Goal: Information Seeking & Learning: Learn about a topic

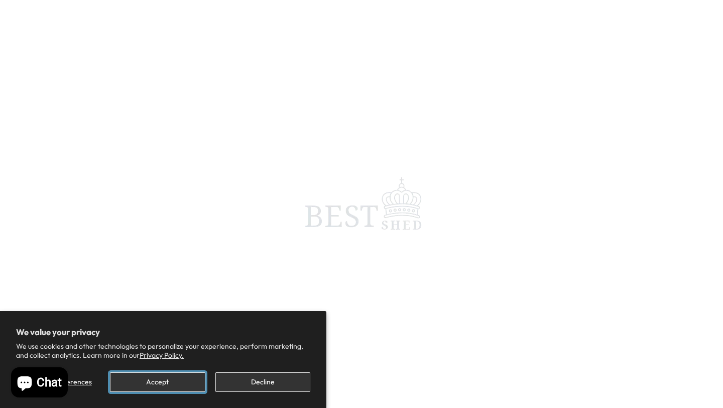
click at [154, 389] on button "Accept" at bounding box center [157, 382] width 95 height 20
click at [179, 383] on button "Accept" at bounding box center [157, 382] width 95 height 20
click at [154, 387] on button "Accept" at bounding box center [157, 382] width 95 height 20
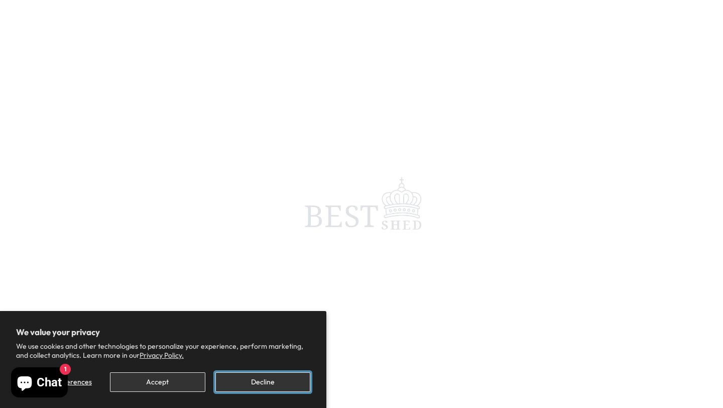
click at [283, 380] on button "Decline" at bounding box center [262, 382] width 95 height 20
click at [270, 376] on button "Decline" at bounding box center [262, 382] width 95 height 20
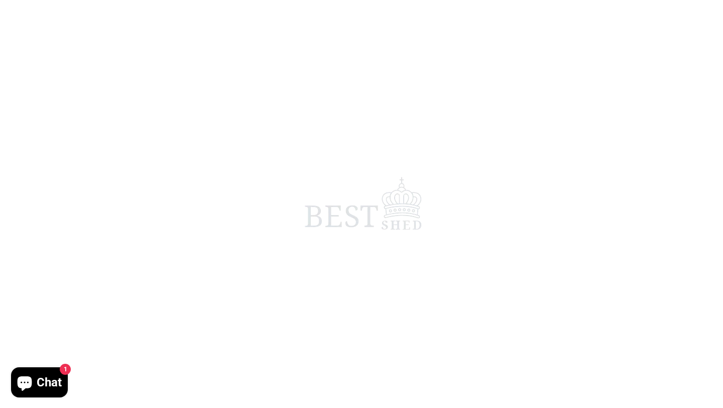
click at [270, 376] on span at bounding box center [361, 204] width 723 height 408
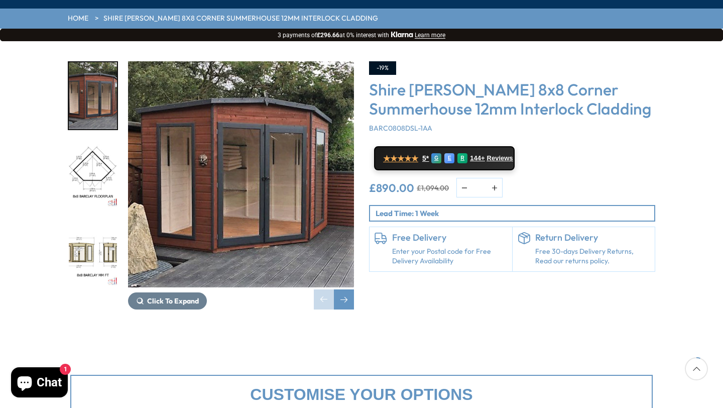
scroll to position [139, 0]
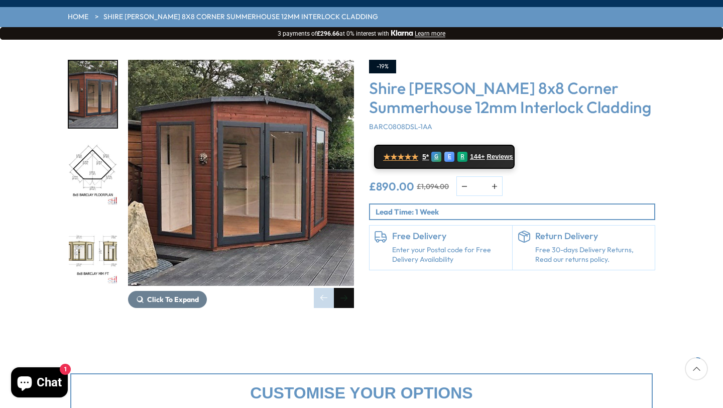
click at [347, 288] on div "Next slide" at bounding box center [344, 298] width 20 height 20
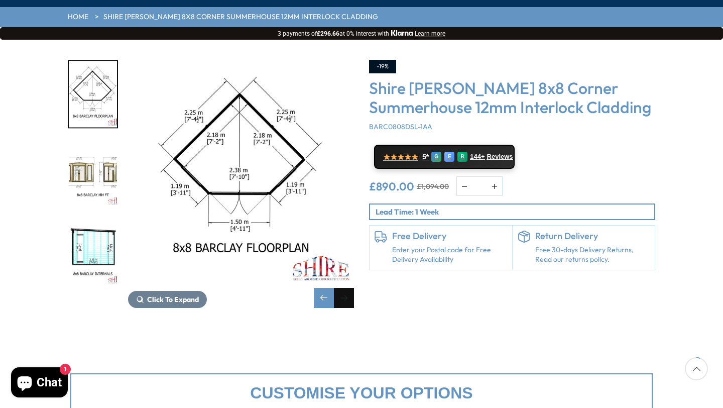
click at [345, 288] on div "Next slide" at bounding box center [344, 298] width 20 height 20
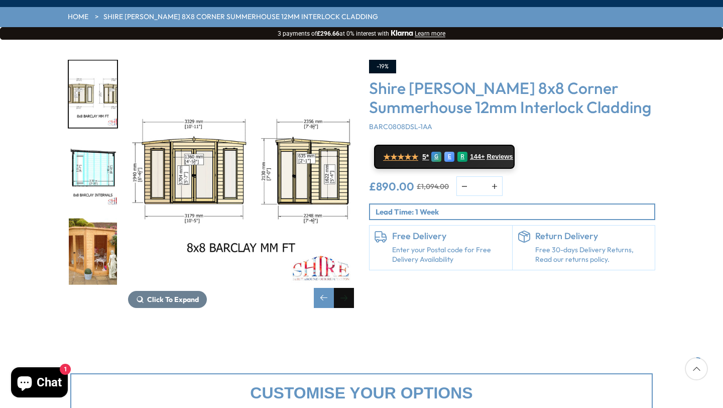
click at [345, 288] on div "Next slide" at bounding box center [344, 298] width 20 height 20
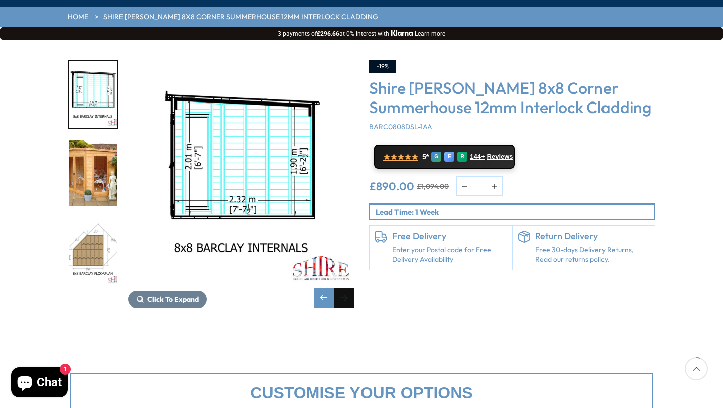
click at [345, 288] on div "Next slide" at bounding box center [344, 298] width 20 height 20
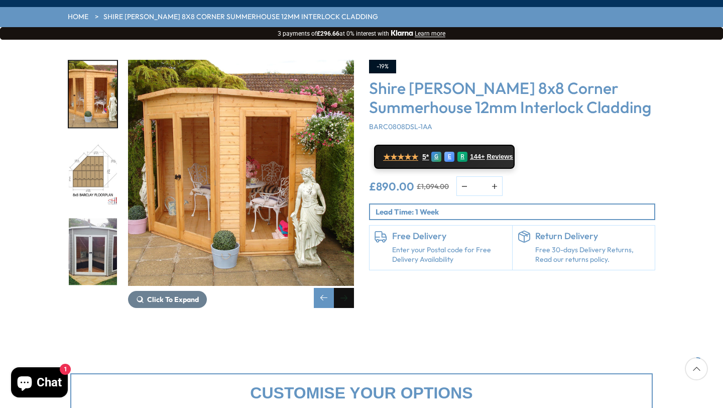
click at [345, 288] on div "Next slide" at bounding box center [344, 298] width 20 height 20
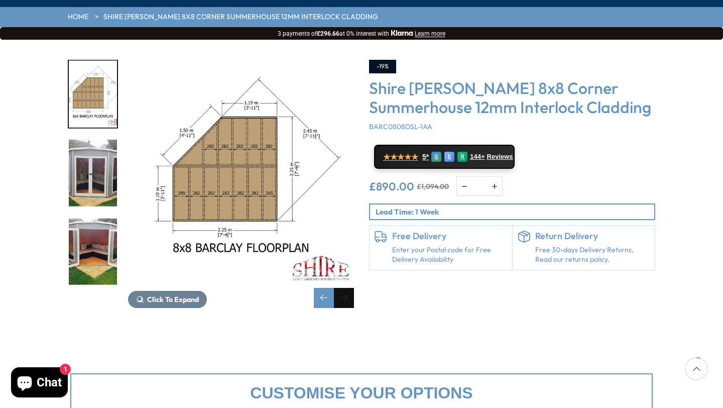
click at [345, 288] on div "Next slide" at bounding box center [344, 298] width 20 height 20
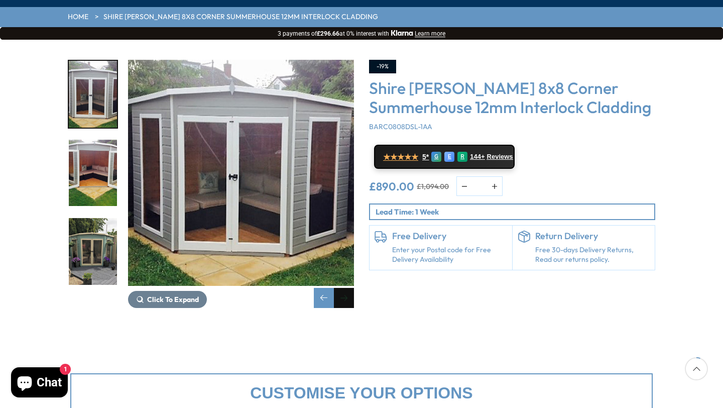
click at [345, 288] on div "Next slide" at bounding box center [344, 298] width 20 height 20
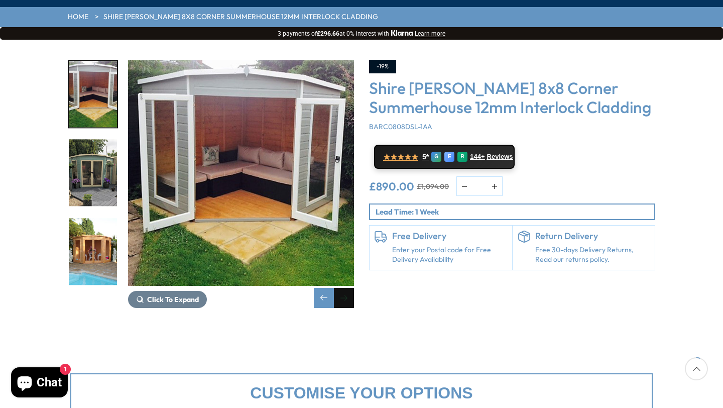
click at [345, 288] on div "Next slide" at bounding box center [344, 298] width 20 height 20
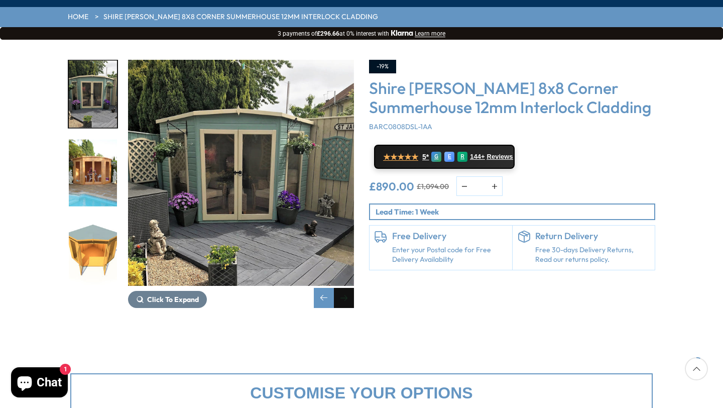
click at [345, 288] on div "Next slide" at bounding box center [344, 298] width 20 height 20
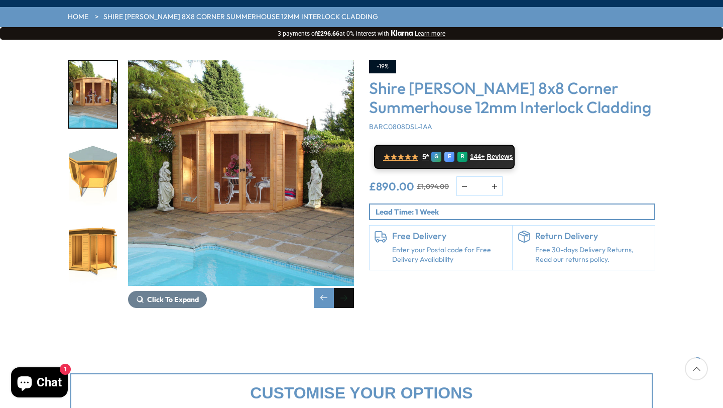
click at [345, 288] on div "Next slide" at bounding box center [344, 298] width 20 height 20
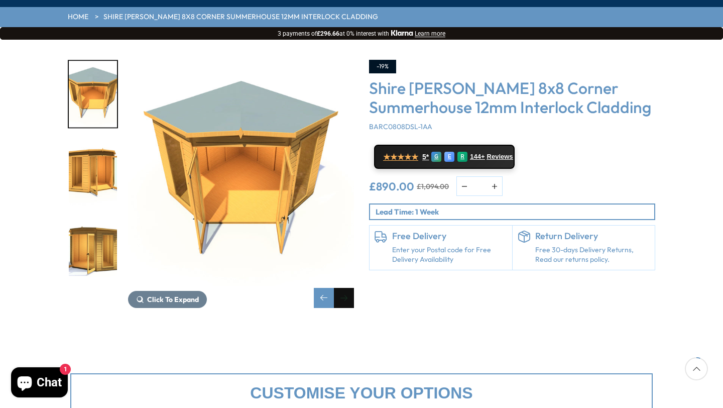
click at [345, 288] on div "Next slide" at bounding box center [344, 298] width 20 height 20
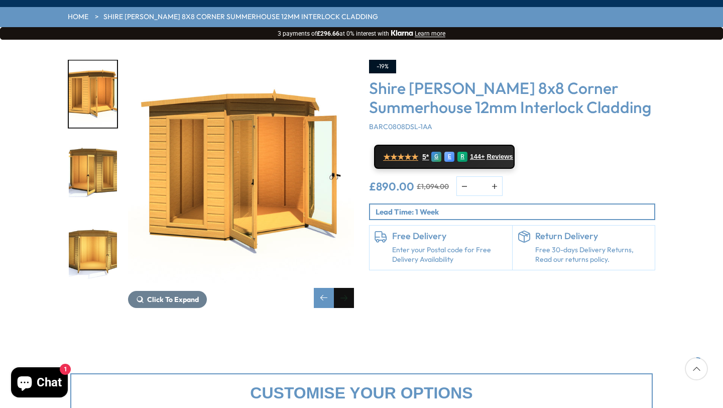
click at [345, 288] on div "Next slide" at bounding box center [344, 298] width 20 height 20
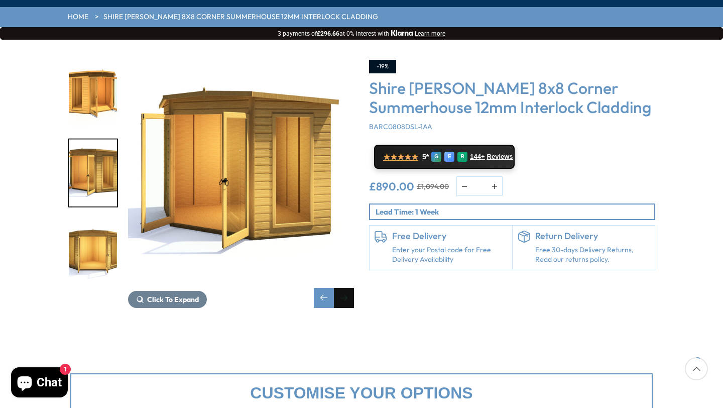
click at [345, 288] on div "Next slide" at bounding box center [344, 298] width 20 height 20
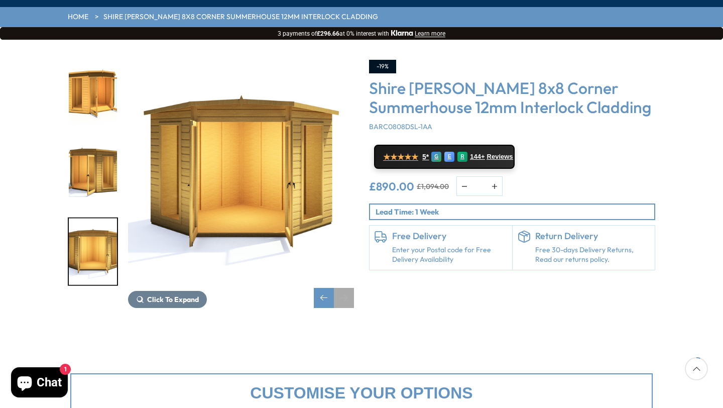
click at [345, 288] on div "Next slide" at bounding box center [344, 298] width 20 height 20
